Goal: Find specific page/section

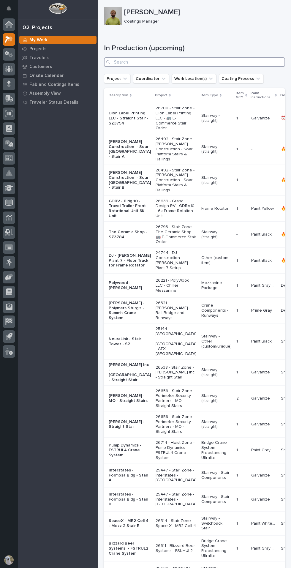
click at [130, 62] on input "Search" at bounding box center [194, 62] width 181 height 10
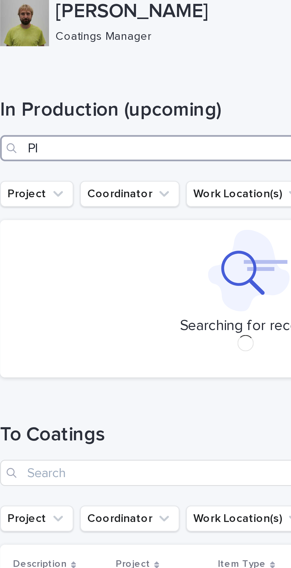
type input "P"
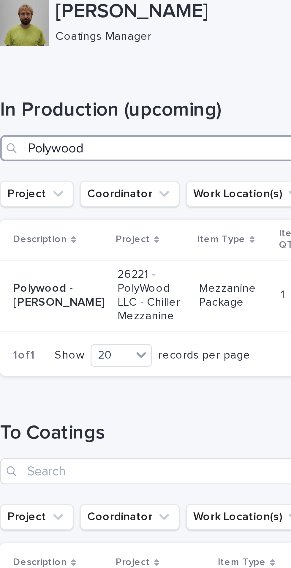
type input "Polywood"
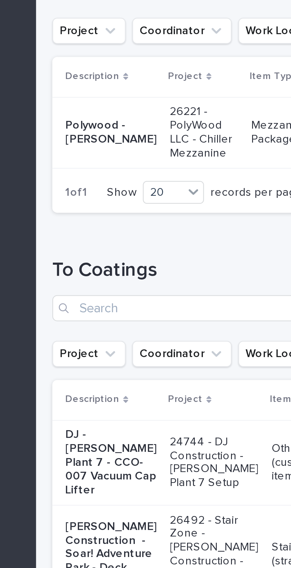
click at [117, 116] on p "Polywood - [PERSON_NAME]" at bounding box center [125, 116] width 33 height 10
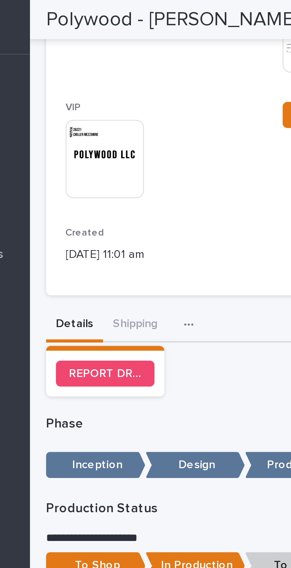
scroll to position [95, 0]
click at [134, 121] on div "**********" at bounding box center [194, 278] width 181 height 706
